Goal: Task Accomplishment & Management: Use online tool/utility

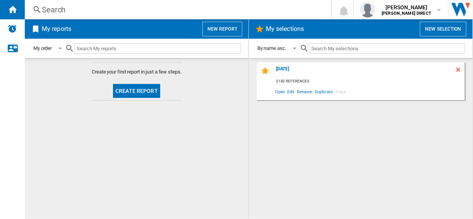
click at [458, 71] on ng-md-icon "Delete" at bounding box center [459, 70] width 9 height 9
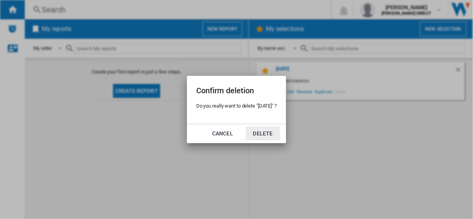
click at [253, 132] on button "Delete" at bounding box center [263, 134] width 34 height 14
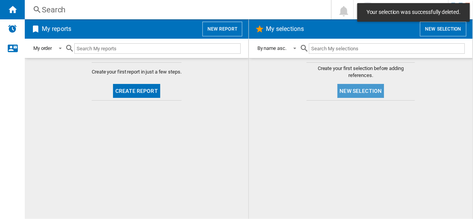
click at [360, 85] on button "New selection" at bounding box center [361, 91] width 47 height 14
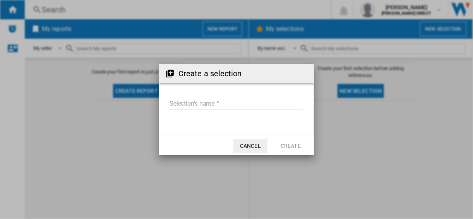
click at [197, 105] on input "Selection's name'" at bounding box center [236, 104] width 135 height 12
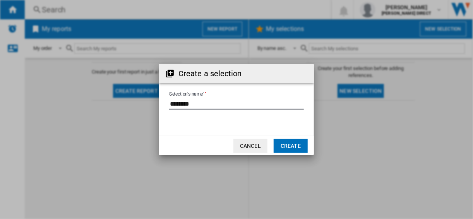
type input "********"
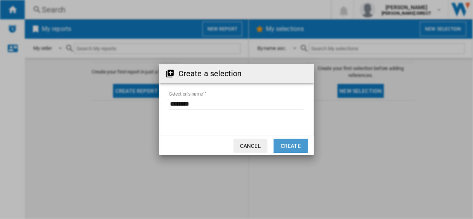
click at [290, 145] on button "Create" at bounding box center [291, 146] width 34 height 14
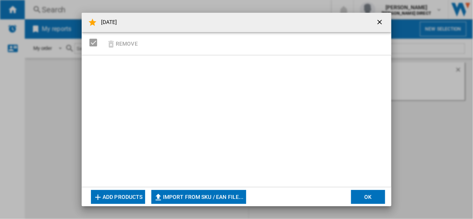
click at [166, 196] on button "Import from SKU / EAN file..." at bounding box center [198, 197] width 95 height 14
type input "**********"
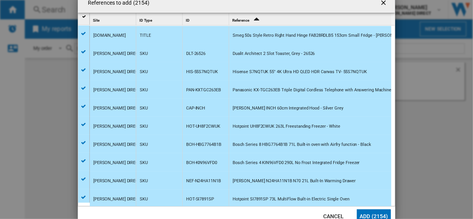
click at [382, 213] on button "Add (2154)" at bounding box center [374, 216] width 34 height 14
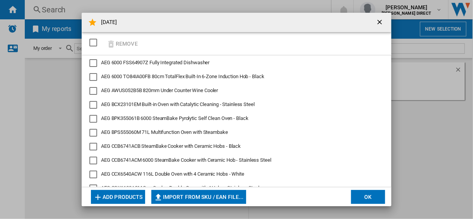
click at [367, 201] on button "OK" at bounding box center [368, 197] width 34 height 14
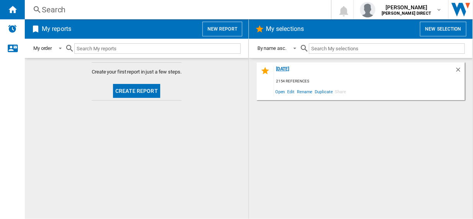
click at [293, 70] on div "[DATE]" at bounding box center [364, 71] width 181 height 10
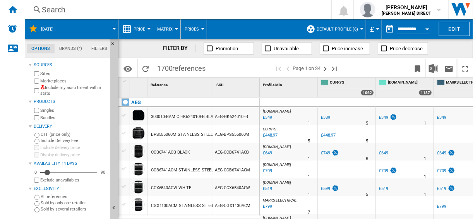
click at [37, 84] on div "Marketplaces" at bounding box center [70, 80] width 75 height 7
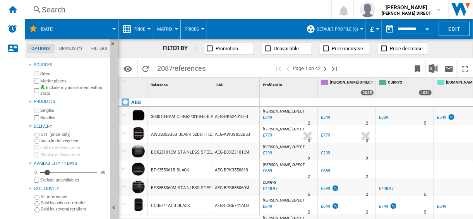
click at [347, 31] on span "Default profile (6)" at bounding box center [337, 29] width 41 height 5
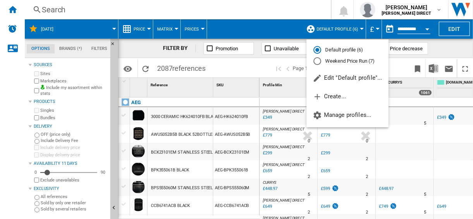
click at [343, 61] on md-radio-button "Weekend Price Run (7)" at bounding box center [348, 61] width 68 height 7
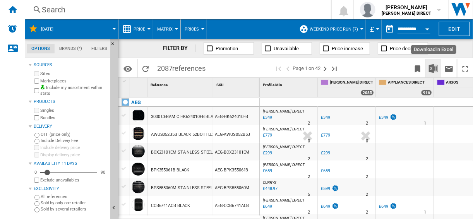
click at [428, 70] on button "Download in Excel" at bounding box center [433, 68] width 15 height 18
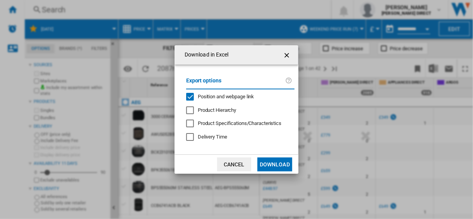
click at [192, 93] on div "Position and webpage link" at bounding box center [190, 97] width 8 height 8
click at [264, 161] on button "Download" at bounding box center [274, 165] width 35 height 14
